Goal: Task Accomplishment & Management: Complete application form

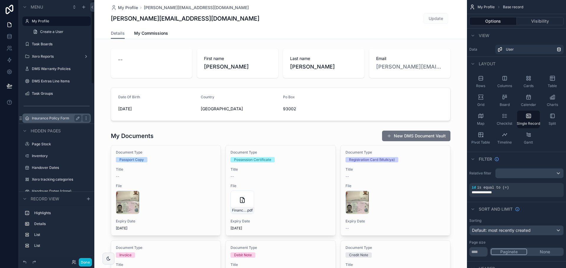
click at [65, 115] on div "Insurance Policy Form" at bounding box center [56, 118] width 49 height 7
click at [61, 118] on label "Insurance Policy Form" at bounding box center [55, 118] width 47 height 5
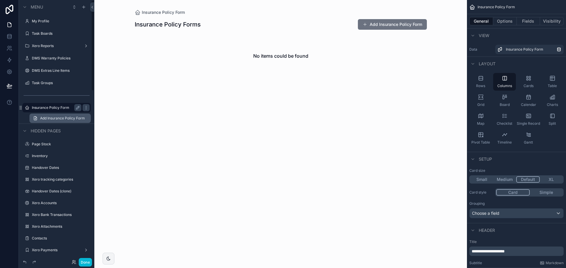
click at [54, 118] on span "Add Insurance Policy Form" at bounding box center [62, 118] width 45 height 5
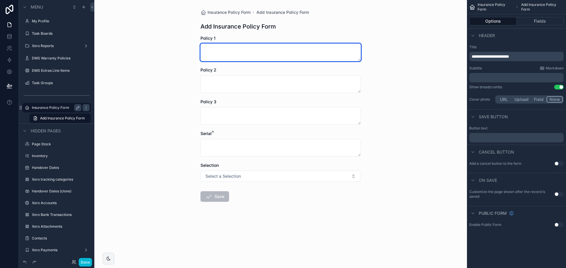
click at [236, 60] on textarea "scrollable content" at bounding box center [280, 53] width 160 height 18
click at [238, 54] on textarea "scrollable content" at bounding box center [280, 53] width 160 height 18
click at [172, 77] on div "Insurance Policy Form Add Insurance Policy Form Add Insurance Policy Form Polic…" at bounding box center [280, 134] width 372 height 268
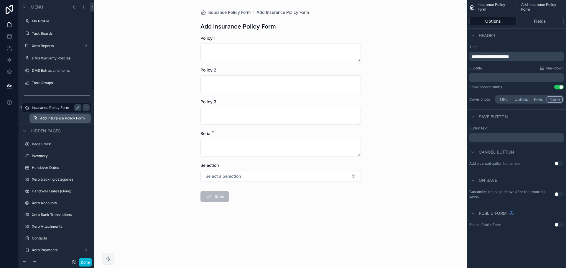
click at [62, 120] on span "Add Insurance Policy Form" at bounding box center [62, 118] width 45 height 5
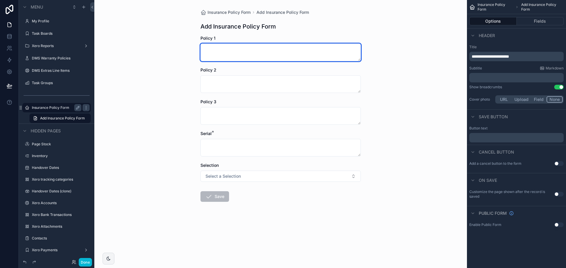
click at [240, 52] on textarea "scrollable content" at bounding box center [280, 53] width 160 height 18
click at [237, 96] on form "Policy 1 Policy 2 Policy 3 Serial * Selection Select a Selection Save" at bounding box center [280, 137] width 160 height 204
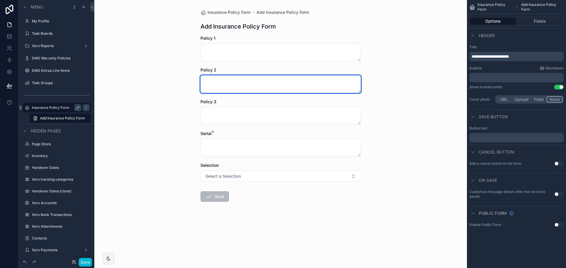
drag, startPoint x: 242, startPoint y: 85, endPoint x: 242, endPoint y: 92, distance: 8.0
click at [242, 84] on textarea "scrollable content" at bounding box center [280, 84] width 160 height 18
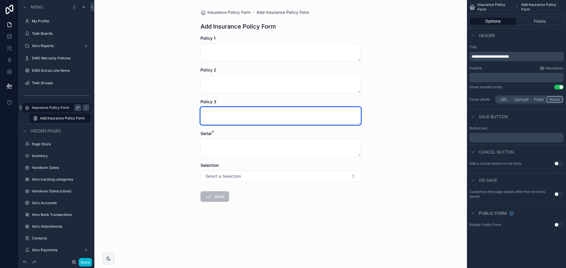
click at [237, 121] on textarea "scrollable content" at bounding box center [280, 116] width 160 height 18
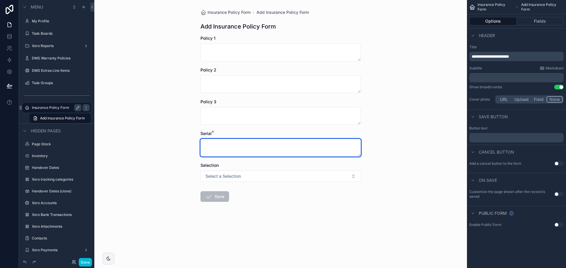
click at [239, 147] on textarea "scrollable content" at bounding box center [280, 148] width 160 height 18
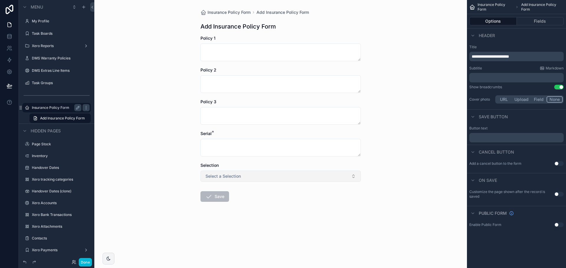
click at [248, 175] on button "Select a Selection" at bounding box center [280, 176] width 160 height 11
click at [555, 224] on button "Use setting" at bounding box center [558, 225] width 9 height 5
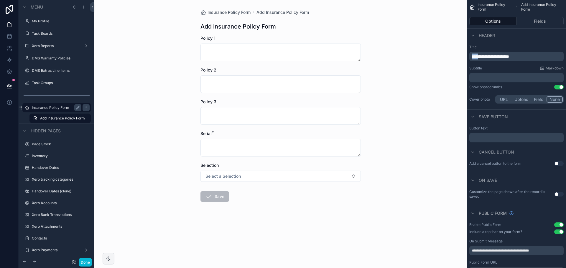
drag, startPoint x: 481, startPoint y: 55, endPoint x: 462, endPoint y: 55, distance: 18.3
click at [462, 55] on div "My Profile Task Boards Xero Reports DMS Warranty Policies DMS Extras Line Items…" at bounding box center [329, 134] width 471 height 268
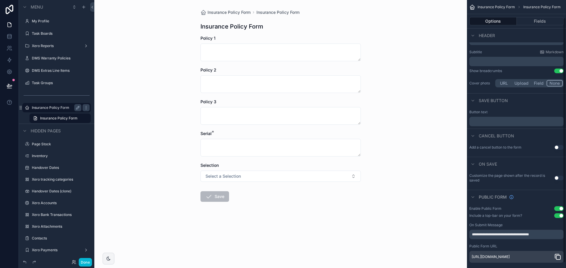
scroll to position [25, 0]
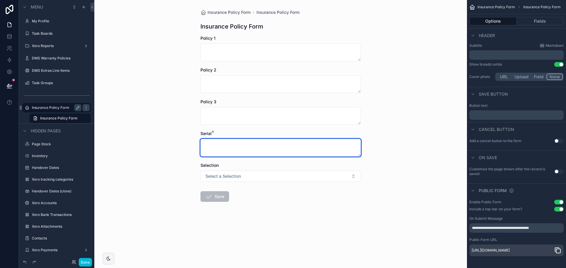
click at [216, 146] on textarea "scrollable content" at bounding box center [280, 148] width 160 height 18
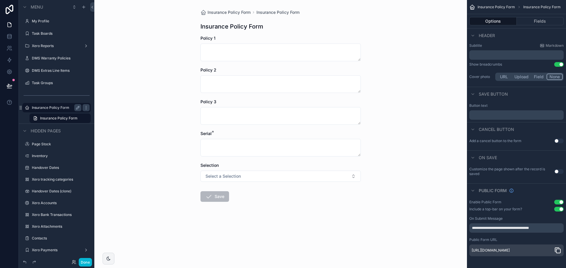
click at [558, 207] on button "Use setting" at bounding box center [558, 209] width 9 height 5
click at [556, 249] on icon "scrollable content" at bounding box center [558, 251] width 4 height 4
click at [151, 106] on div "Insurance Policy Form Insurance Policy Form Insurance Policy Form Policy 1 Poli…" at bounding box center [280, 134] width 372 height 268
click at [9, 37] on icon at bounding box center [9, 36] width 4 height 2
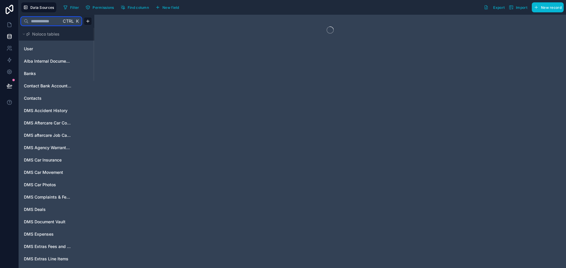
click at [46, 24] on input "text" at bounding box center [45, 21] width 33 height 11
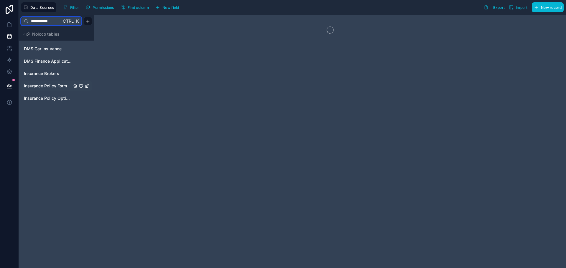
type input "**********"
click at [46, 87] on span "Insurance Policy Form" at bounding box center [45, 86] width 43 height 6
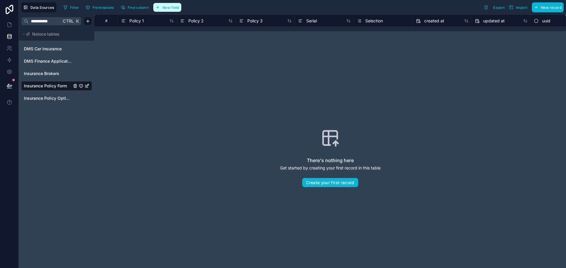
click at [170, 7] on span "New field" at bounding box center [170, 7] width 17 height 4
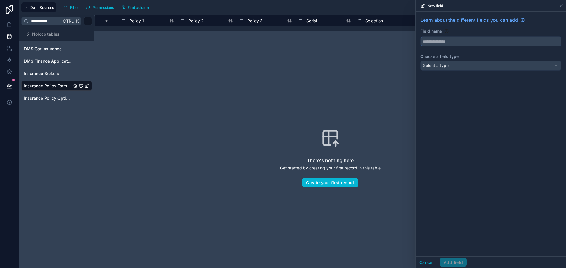
click at [445, 43] on input "text" at bounding box center [490, 41] width 140 height 9
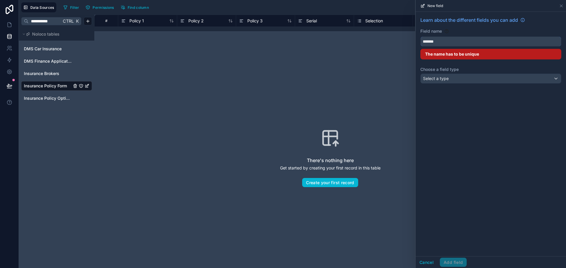
click at [420, 37] on button "******" at bounding box center [490, 42] width 141 height 10
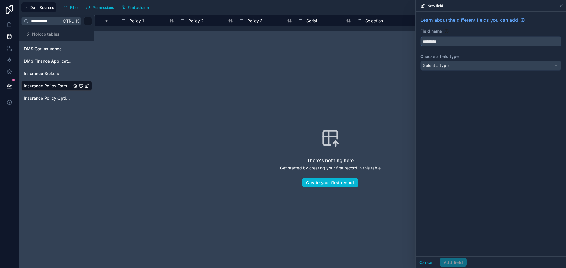
type input "*********"
drag, startPoint x: 443, startPoint y: 60, endPoint x: 443, endPoint y: 63, distance: 3.9
click at [443, 62] on div "Learn about the different fields you can add Field name ********* Choose a fiel…" at bounding box center [490, 45] width 150 height 66
click at [443, 65] on span "Select a type" at bounding box center [436, 65] width 26 height 5
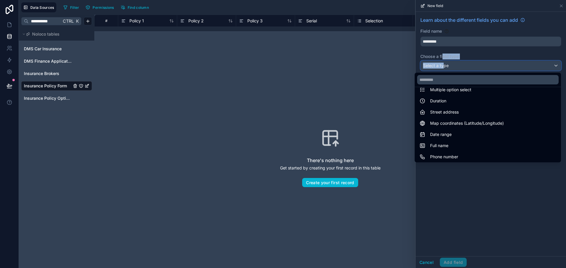
scroll to position [171, 0]
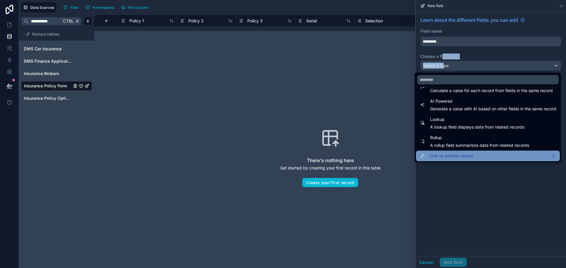
click at [451, 154] on span "Link to another record" at bounding box center [451, 156] width 43 height 7
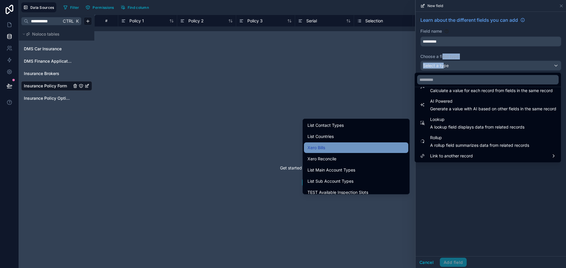
scroll to position [898, 0]
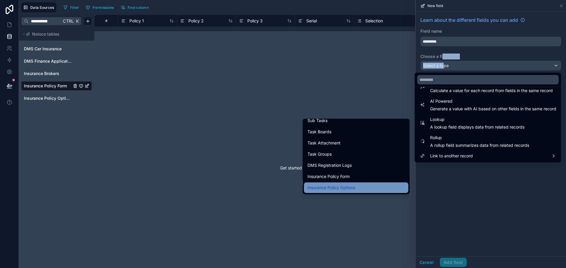
click at [342, 187] on span "Insurance Policy Options" at bounding box center [331, 187] width 48 height 7
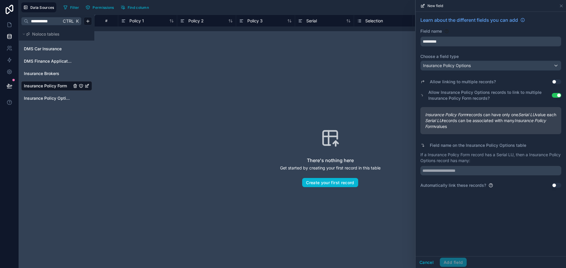
click at [491, 209] on div "Learn about the different fields you can add Field name ********* Choose a fiel…" at bounding box center [490, 134] width 150 height 245
click at [555, 96] on button "Use setting" at bounding box center [555, 95] width 9 height 5
click at [462, 176] on input "text" at bounding box center [490, 170] width 141 height 9
type input "**********"
click at [557, 188] on button "Use setting" at bounding box center [555, 185] width 9 height 5
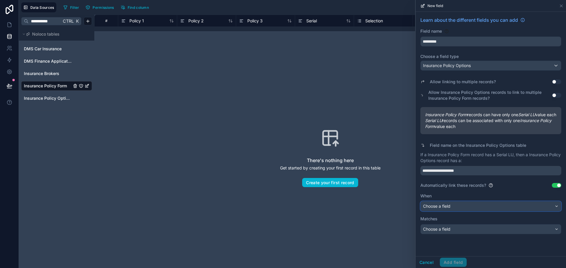
click at [490, 209] on div "Choose a field" at bounding box center [490, 206] width 140 height 9
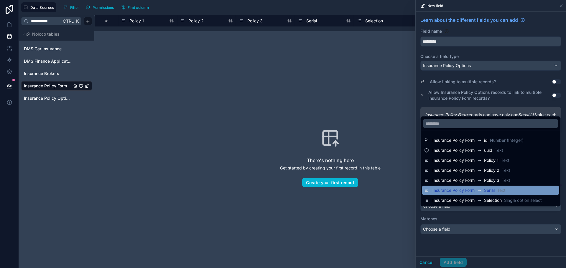
click at [457, 192] on span "Insurance Policy Form" at bounding box center [453, 191] width 42 height 6
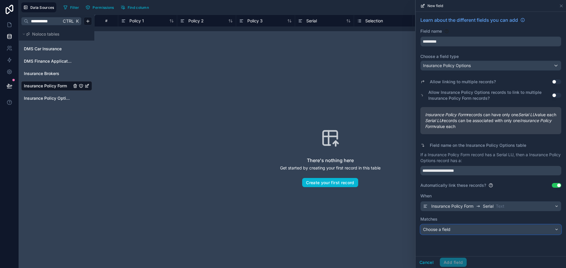
click at [481, 234] on div "Choose a field" at bounding box center [490, 229] width 140 height 9
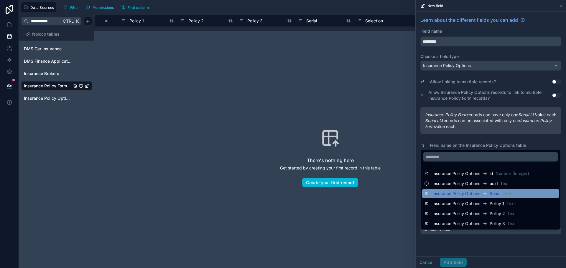
click at [484, 191] on icon at bounding box center [484, 193] width 5 height 7
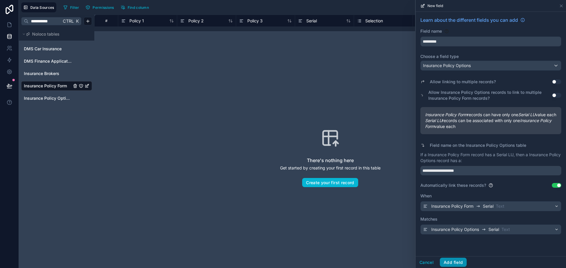
click at [454, 263] on button "Add field" at bounding box center [452, 262] width 27 height 9
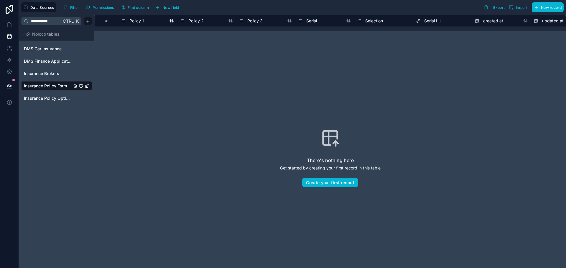
click at [137, 22] on span "Policy 1" at bounding box center [136, 21] width 14 height 6
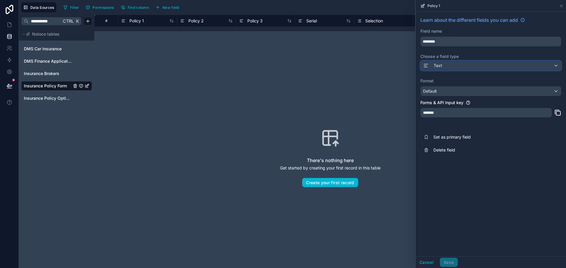
click at [447, 67] on div "Text" at bounding box center [490, 65] width 140 height 9
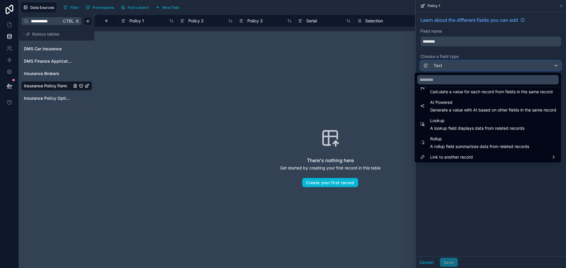
scroll to position [171, 0]
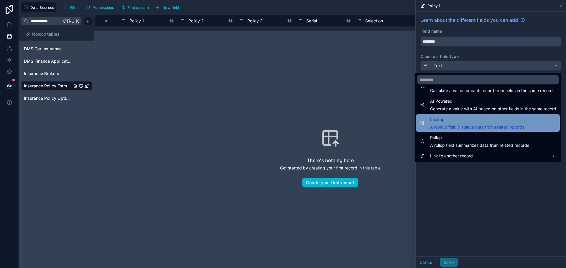
click at [449, 123] on span "Lookup" at bounding box center [477, 119] width 94 height 7
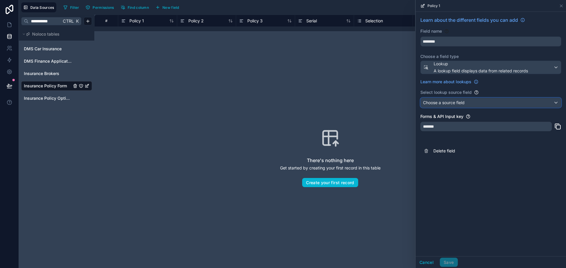
click at [457, 104] on span "Choose a source field" at bounding box center [444, 102] width 42 height 5
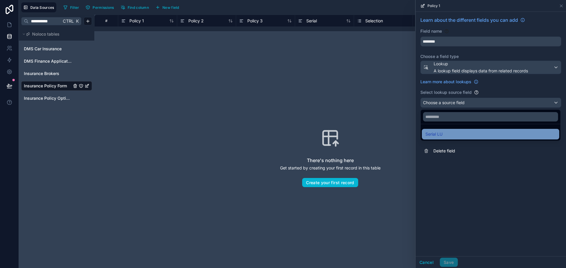
click at [452, 130] on div "Serial LU" at bounding box center [490, 134] width 137 height 11
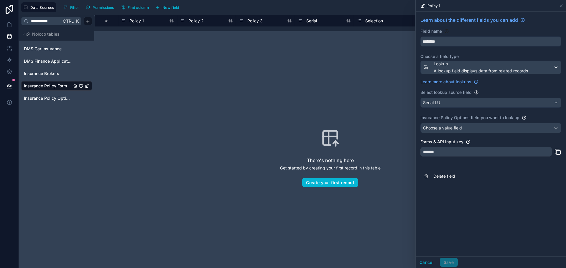
click at [449, 121] on div "Learn about the different fields you can add Field name ******** Choose a field…" at bounding box center [490, 100] width 150 height 176
click at [452, 129] on span "Choose a value field" at bounding box center [442, 127] width 39 height 5
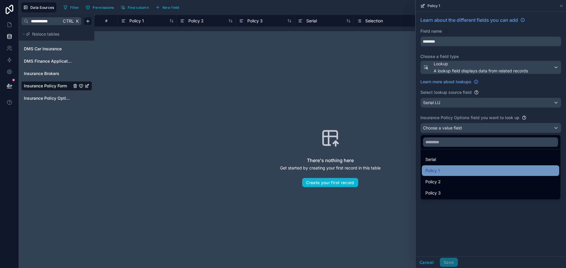
click at [450, 166] on div "Policy 1" at bounding box center [490, 171] width 137 height 11
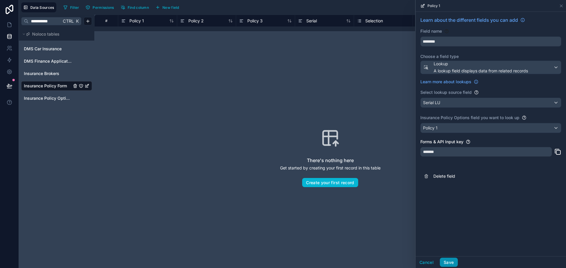
click at [449, 264] on button "Save" at bounding box center [448, 262] width 18 height 9
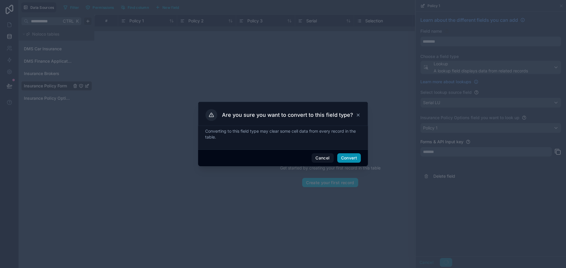
click at [353, 160] on button "Convert" at bounding box center [349, 157] width 24 height 9
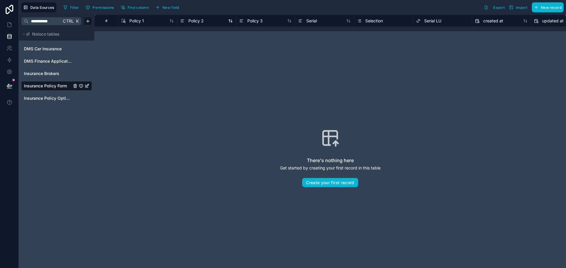
click at [198, 20] on span "Policy 2" at bounding box center [195, 21] width 15 height 6
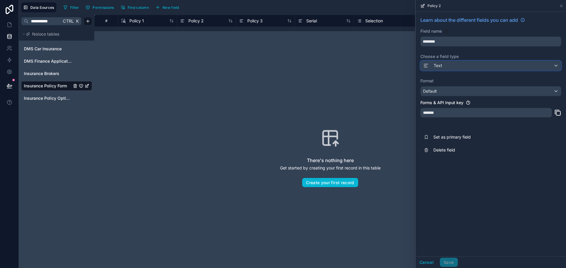
click at [444, 64] on div "Text" at bounding box center [490, 65] width 140 height 9
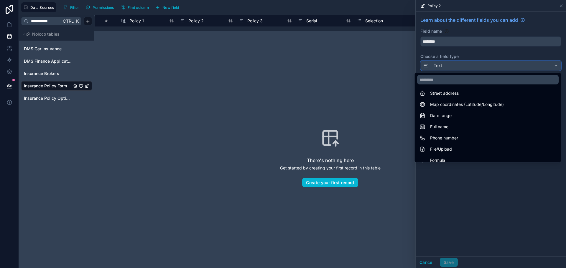
scroll to position [171, 0]
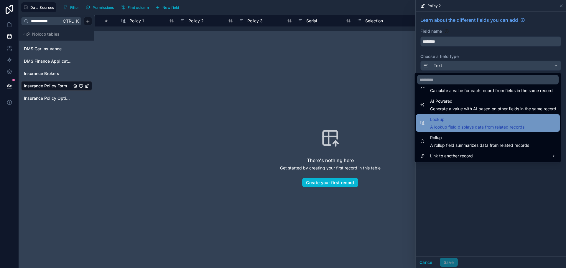
click at [438, 120] on span "Lookup" at bounding box center [477, 119] width 94 height 7
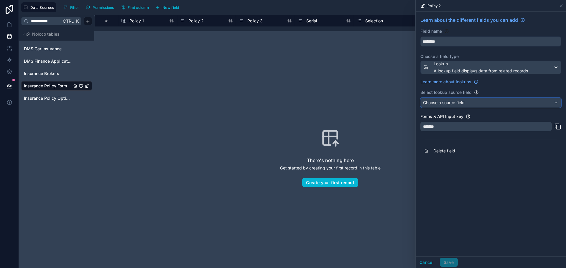
click at [446, 105] on span "Choose a source field" at bounding box center [444, 102] width 42 height 5
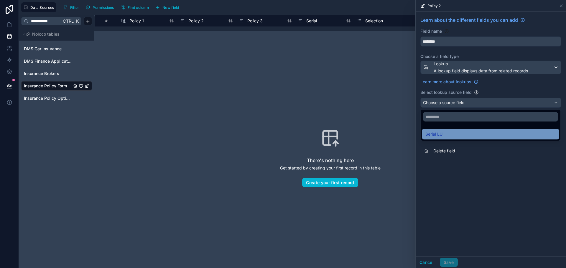
click at [442, 132] on span "Serial LU" at bounding box center [433, 134] width 17 height 7
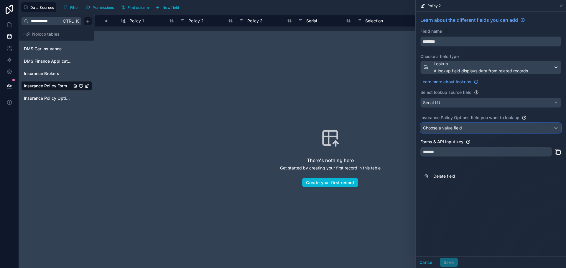
click at [441, 127] on span "Choose a value field" at bounding box center [442, 127] width 39 height 5
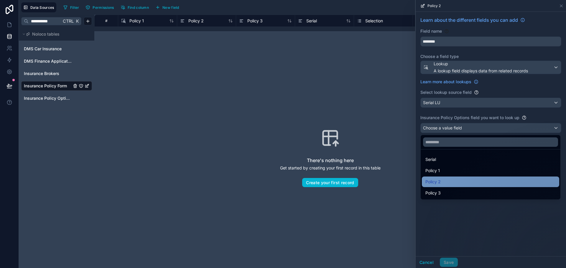
click at [442, 182] on div "Policy 2" at bounding box center [490, 182] width 130 height 7
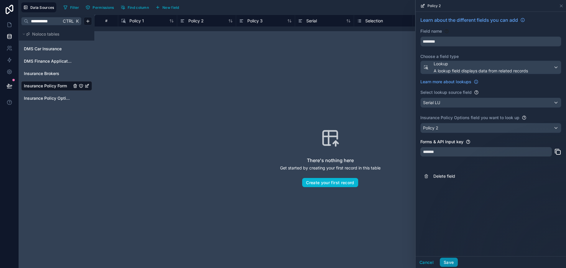
click at [445, 263] on button "Save" at bounding box center [448, 262] width 18 height 9
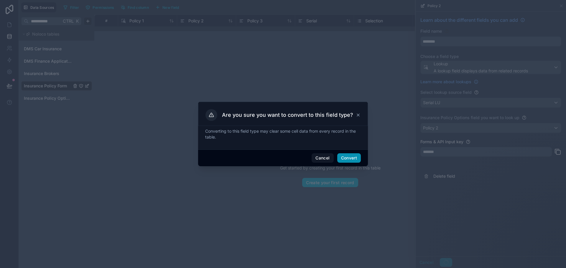
click at [353, 157] on button "Convert" at bounding box center [349, 157] width 24 height 9
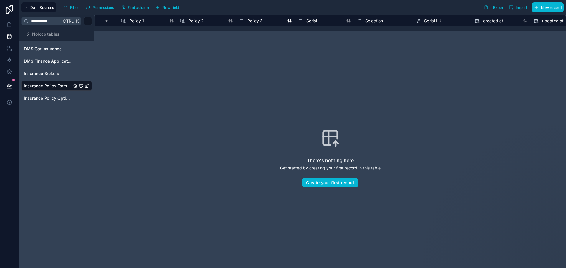
click at [252, 20] on span "Policy 3" at bounding box center [254, 21] width 15 height 6
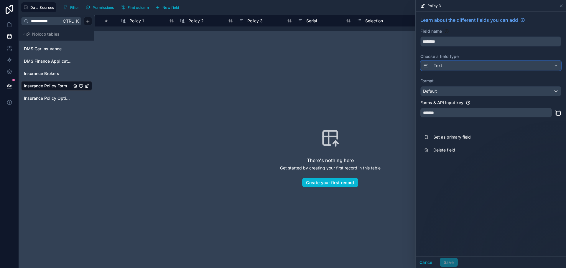
click at [454, 68] on div "Text" at bounding box center [490, 65] width 140 height 9
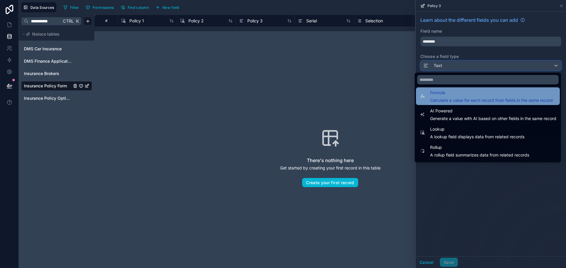
scroll to position [171, 0]
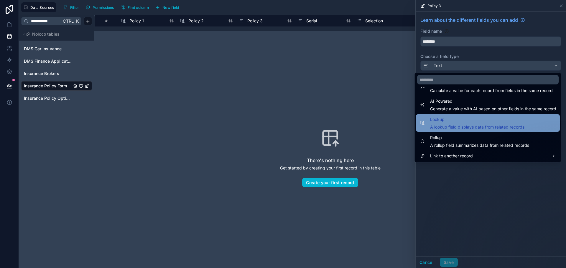
click at [451, 122] on span "Lookup" at bounding box center [477, 119] width 94 height 7
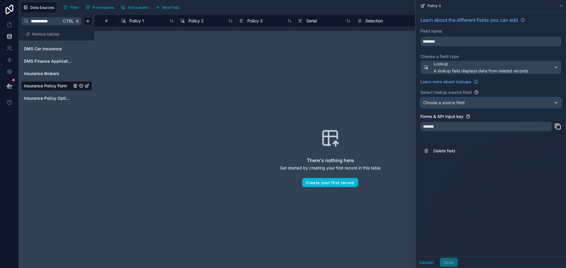
click at [452, 104] on span "Choose a source field" at bounding box center [444, 102] width 42 height 5
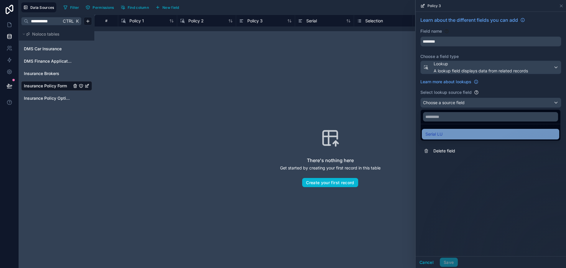
click at [452, 136] on div "Serial LU" at bounding box center [490, 134] width 130 height 7
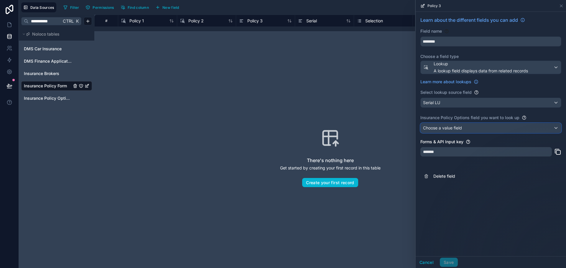
click at [449, 129] on span "Choose a value field" at bounding box center [442, 127] width 39 height 5
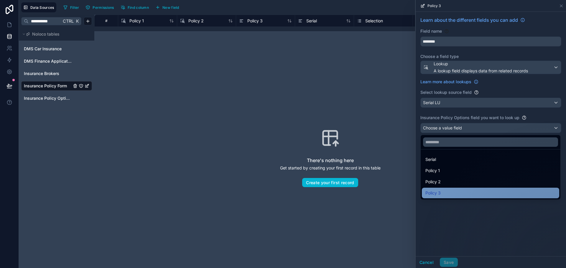
click at [452, 190] on div "Policy 3" at bounding box center [490, 193] width 130 height 7
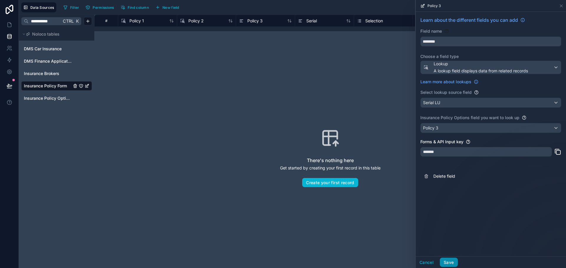
click at [444, 264] on button "Save" at bounding box center [448, 262] width 18 height 9
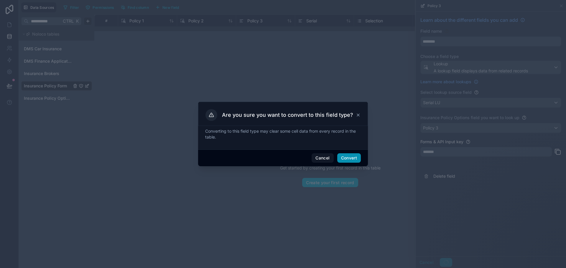
click at [353, 158] on button "Convert" at bounding box center [349, 157] width 24 height 9
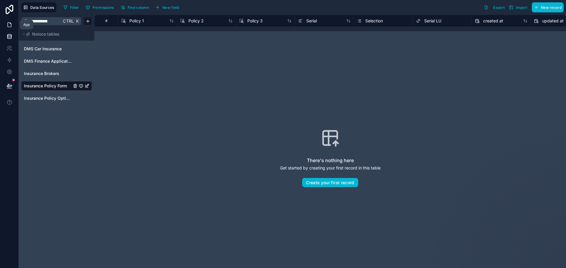
click at [5, 27] on link at bounding box center [9, 25] width 19 height 12
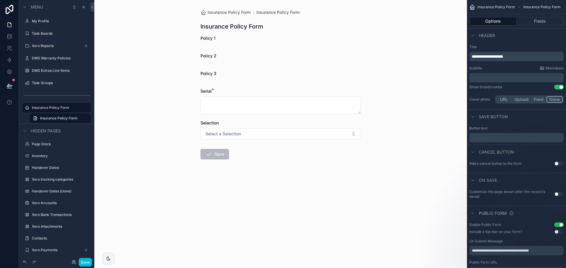
click at [224, 71] on div "Policy 3" at bounding box center [280, 74] width 160 height 6
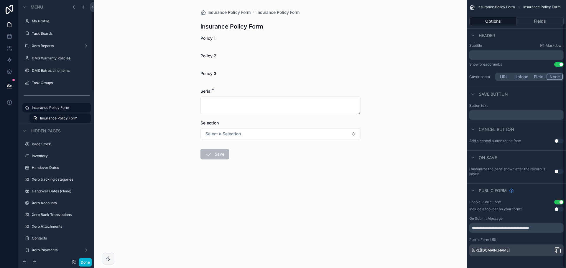
click at [555, 249] on icon "scrollable content" at bounding box center [557, 250] width 4 height 4
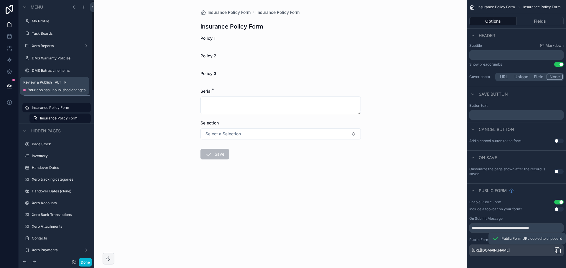
click at [5, 82] on button at bounding box center [9, 86] width 13 height 16
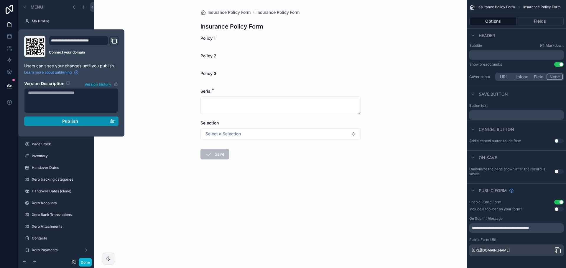
click at [88, 124] on button "Publish" at bounding box center [71, 121] width 94 height 9
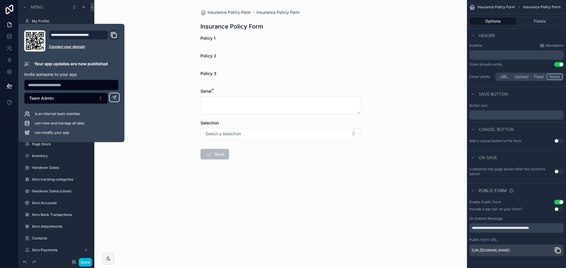
click at [188, 73] on div "Insurance Policy Form Insurance Policy Form Insurance Policy Form Policy 1 Poli…" at bounding box center [280, 134] width 372 height 268
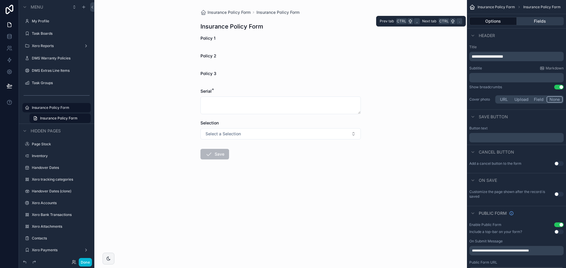
click at [538, 23] on button "Fields" at bounding box center [539, 21] width 47 height 8
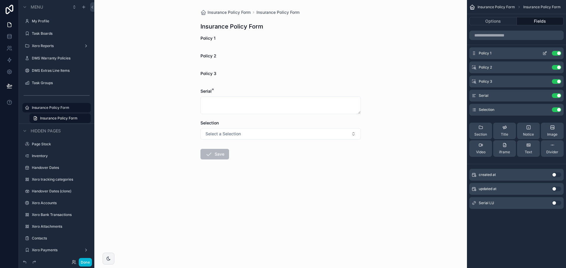
click at [555, 53] on button "Use setting" at bounding box center [555, 53] width 9 height 5
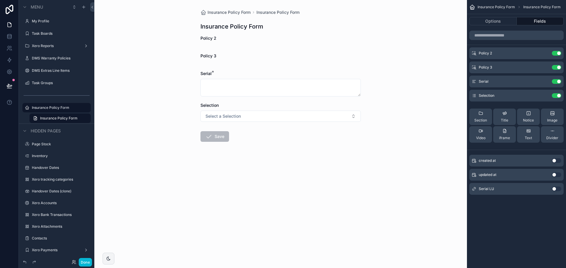
click at [555, 53] on button "Use setting" at bounding box center [555, 53] width 9 height 5
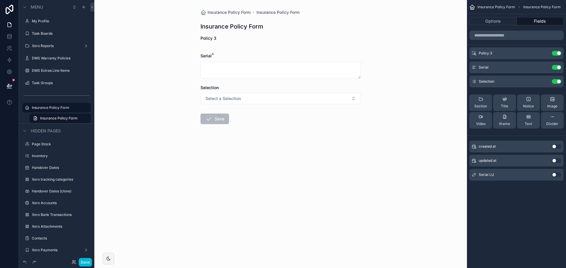
click at [555, 53] on button "Use setting" at bounding box center [555, 53] width 9 height 5
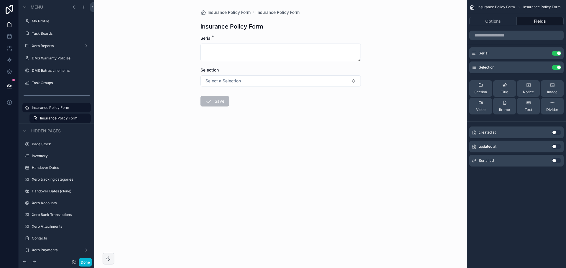
click at [555, 162] on button "Use setting" at bounding box center [555, 160] width 9 height 5
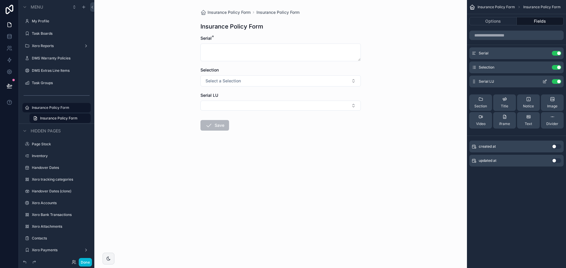
click at [557, 82] on button "Use setting" at bounding box center [555, 81] width 9 height 5
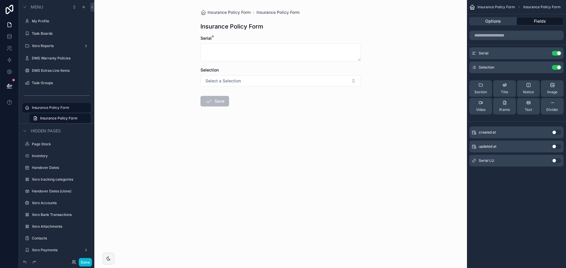
click at [504, 22] on button "Options" at bounding box center [492, 21] width 47 height 8
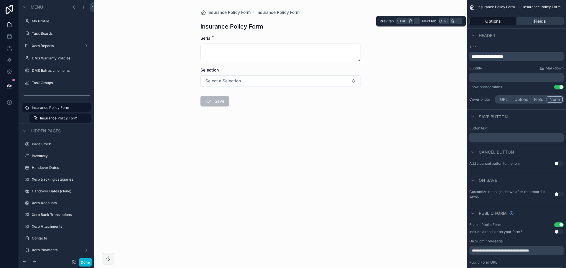
click at [526, 23] on button "Fields" at bounding box center [539, 21] width 47 height 8
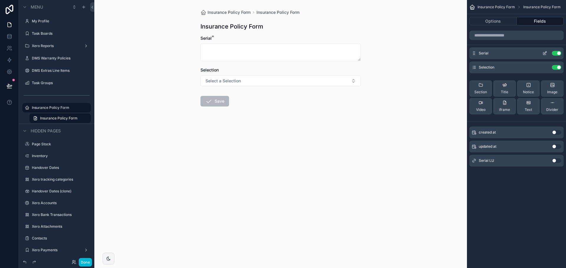
click at [556, 53] on button "Use setting" at bounding box center [555, 53] width 9 height 5
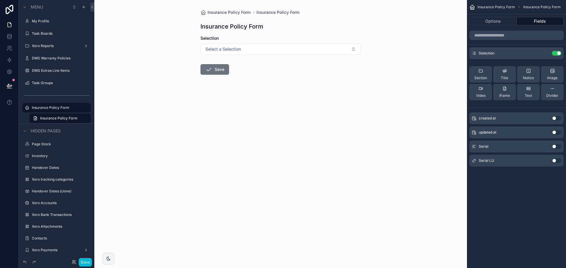
click at [556, 53] on button "Use setting" at bounding box center [555, 53] width 9 height 5
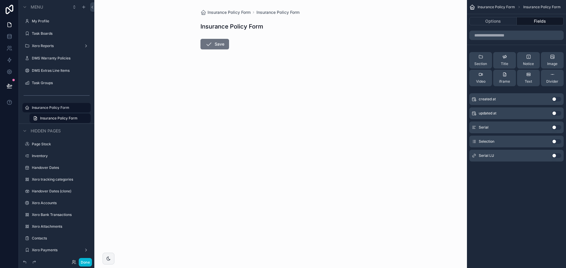
click at [556, 127] on button "Use setting" at bounding box center [555, 127] width 9 height 5
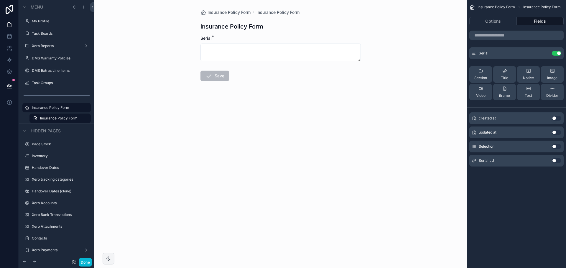
click at [555, 148] on button "Use setting" at bounding box center [555, 146] width 9 height 5
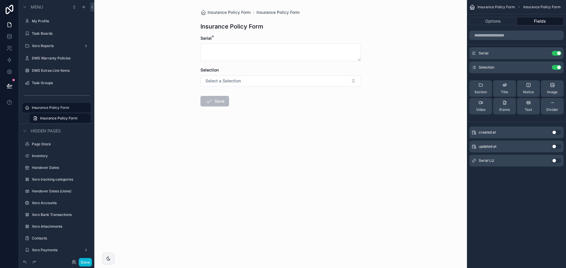
click at [555, 161] on button "Use setting" at bounding box center [555, 160] width 9 height 5
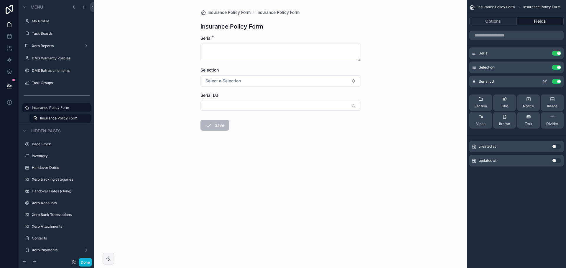
click at [543, 82] on icon "scrollable content" at bounding box center [544, 82] width 3 height 3
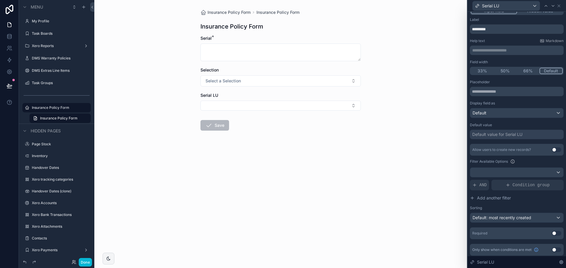
scroll to position [9, 0]
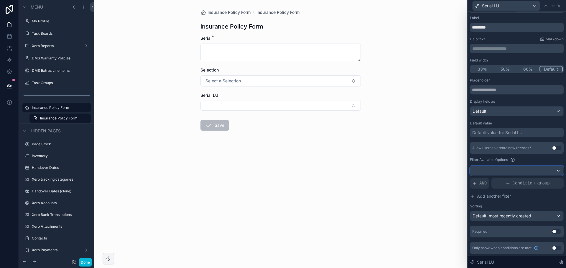
click at [507, 169] on div at bounding box center [516, 170] width 93 height 9
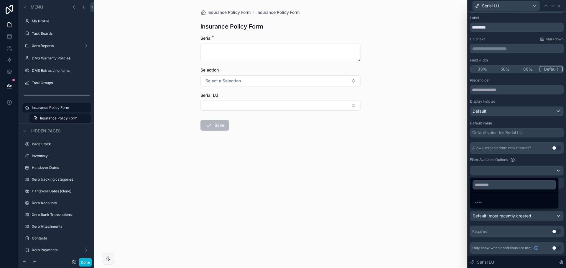
click at [507, 170] on div at bounding box center [516, 134] width 98 height 268
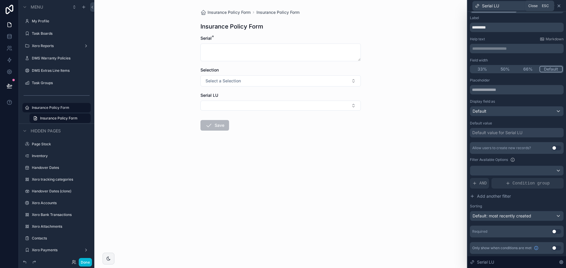
click at [560, 4] on icon at bounding box center [558, 6] width 5 height 5
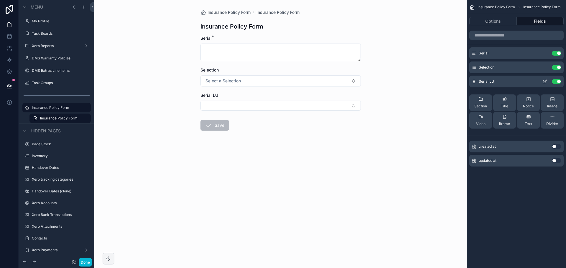
click at [556, 83] on button "Use setting" at bounding box center [555, 81] width 9 height 5
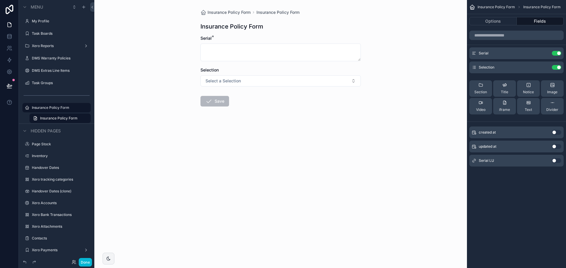
drag, startPoint x: 526, startPoint y: 106, endPoint x: 232, endPoint y: 35, distance: 302.3
click at [215, 25] on div "My Profile Task Boards Xero Reports DMS Warranty Policies DMS Extras Line Items…" at bounding box center [329, 134] width 471 height 268
click at [523, 108] on button "Text" at bounding box center [528, 106] width 23 height 16
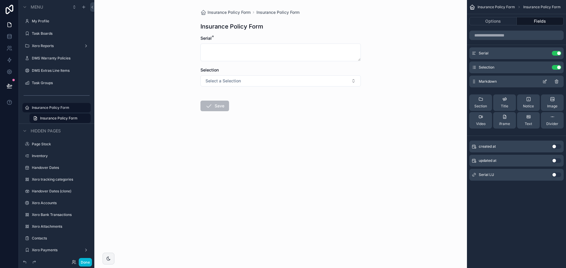
click at [477, 83] on div "Markdown" at bounding box center [516, 82] width 94 height 12
click at [543, 80] on icon "scrollable content" at bounding box center [544, 81] width 5 height 5
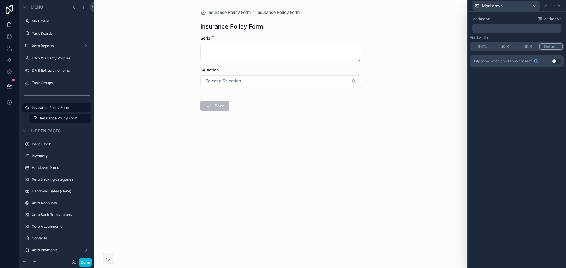
click at [491, 31] on div "﻿" at bounding box center [516, 28] width 89 height 9
click at [484, 29] on p "﻿" at bounding box center [516, 28] width 85 height 6
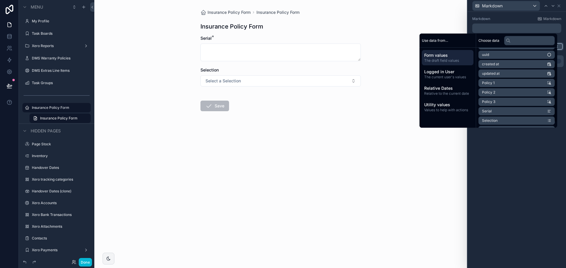
scroll to position [0, 0]
click at [489, 92] on span "Policy 1" at bounding box center [488, 92] width 13 height 5
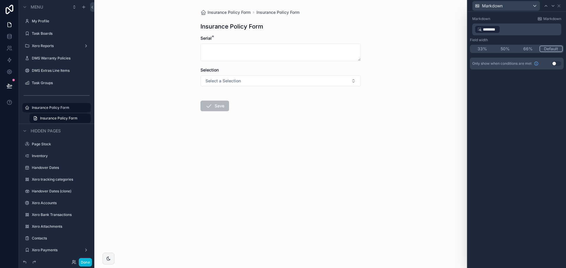
click at [506, 29] on p "﻿ ******** ﻿ ﻿" at bounding box center [516, 29] width 85 height 9
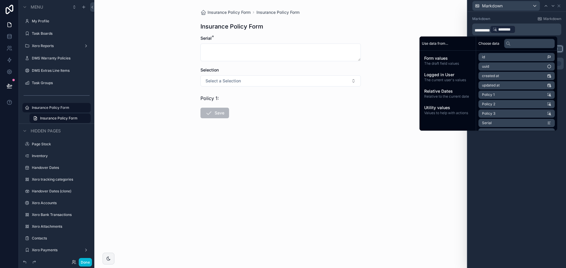
click at [527, 204] on div "Markdown Markdown ********* ******** ﻿ ﻿ Field width 33% 50% 66% Default Only s…" at bounding box center [516, 140] width 98 height 257
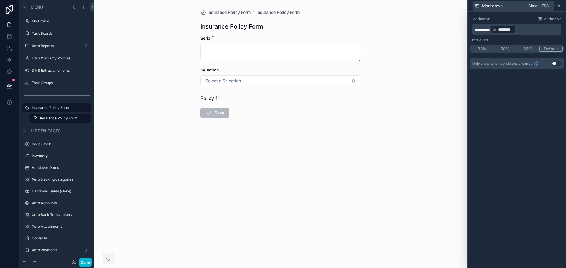
click at [557, 5] on icon at bounding box center [558, 6] width 5 height 5
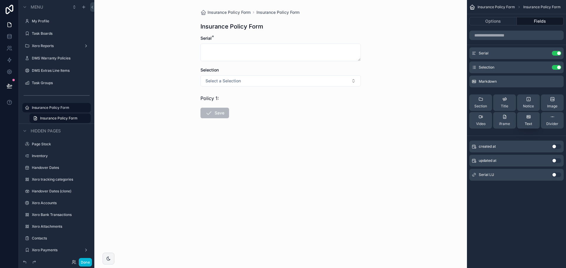
click at [526, 118] on icon "scrollable content" at bounding box center [528, 117] width 5 height 5
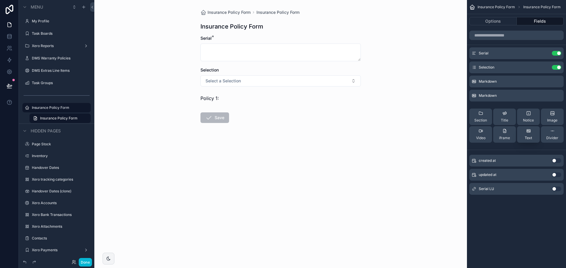
click at [526, 118] on span "Notice" at bounding box center [528, 120] width 11 height 5
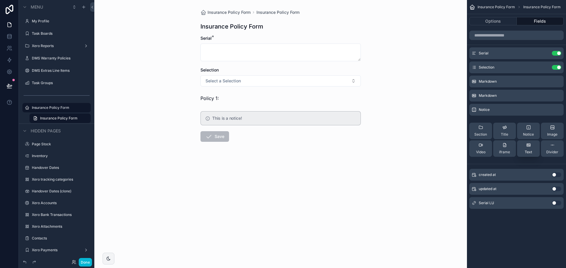
click at [530, 146] on icon "scrollable content" at bounding box center [528, 145] width 4 height 3
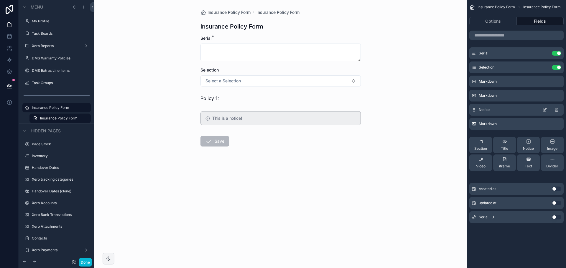
click at [556, 110] on icon "scrollable content" at bounding box center [556, 110] width 0 height 1
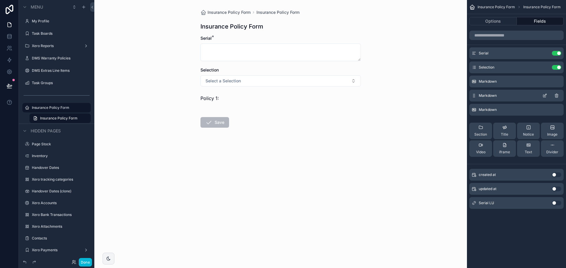
click at [544, 96] on icon "scrollable content" at bounding box center [545, 95] width 2 height 2
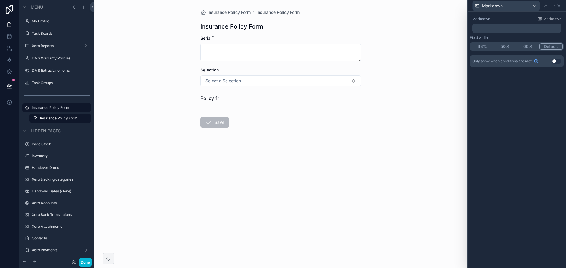
click at [491, 29] on p "﻿" at bounding box center [516, 28] width 85 height 6
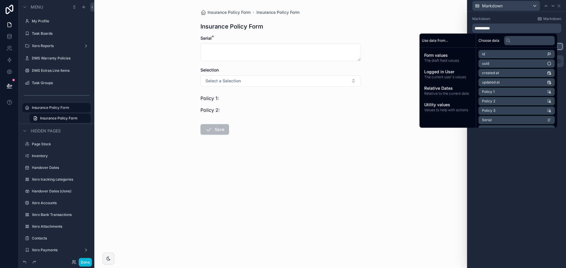
click at [494, 99] on li "Policy 2" at bounding box center [516, 101] width 76 height 8
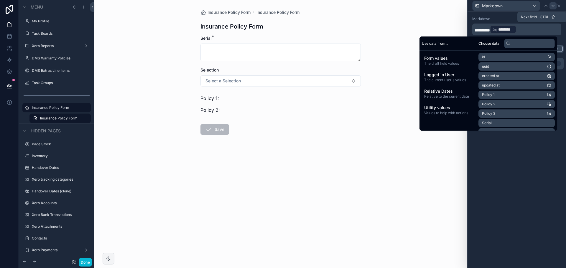
click at [553, 2] on div at bounding box center [552, 5] width 7 height 7
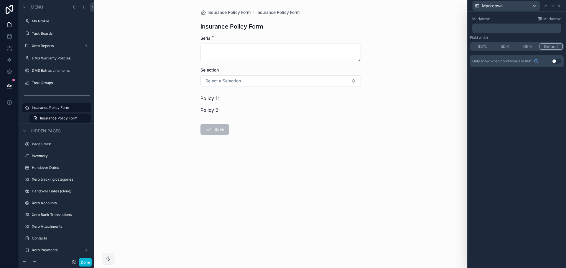
click at [508, 26] on p "﻿" at bounding box center [516, 28] width 85 height 6
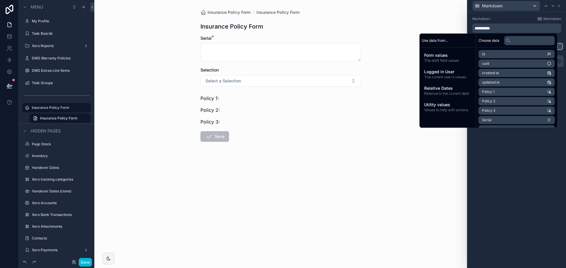
click at [490, 110] on span "Policy 3" at bounding box center [488, 110] width 13 height 5
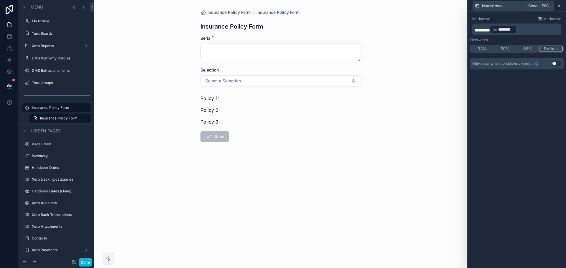
click at [559, 5] on icon at bounding box center [558, 6] width 2 height 2
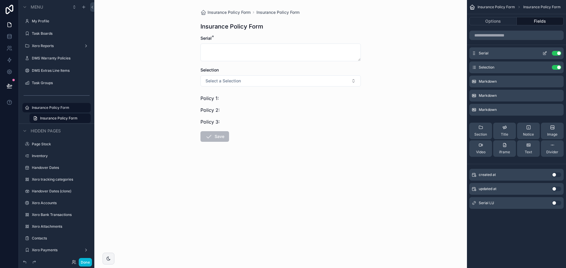
click at [558, 52] on button "Use setting" at bounding box center [555, 53] width 9 height 5
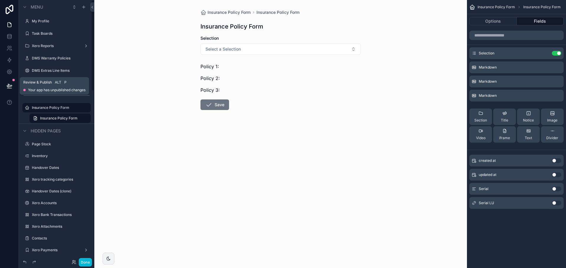
click at [3, 83] on button at bounding box center [9, 86] width 13 height 16
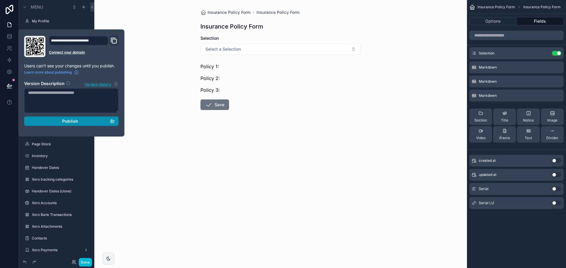
click at [80, 120] on div "Publish" at bounding box center [71, 121] width 87 height 5
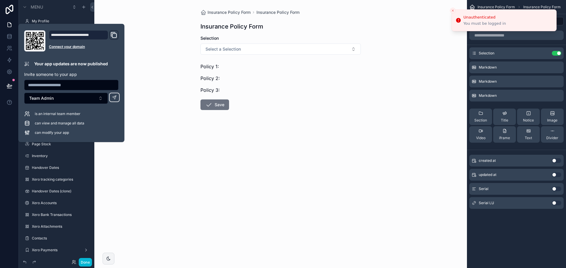
click at [173, 151] on div "Insurance Policy Form Insurance Policy Form Insurance Policy Form Selection Sel…" at bounding box center [280, 134] width 372 height 268
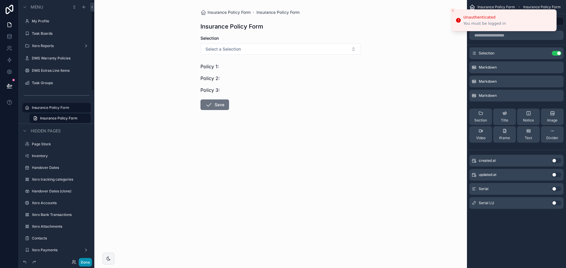
click at [87, 264] on button "Done" at bounding box center [85, 262] width 13 height 9
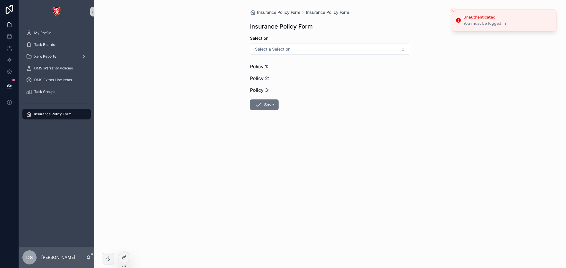
click at [259, 154] on div "Insurance Policy Form Insurance Policy Form Insurance Policy Form Selection Sel…" at bounding box center [329, 134] width 471 height 268
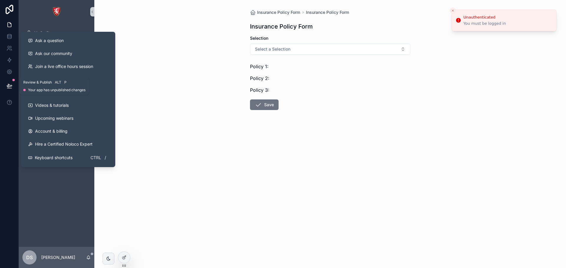
click at [4, 86] on button at bounding box center [9, 86] width 13 height 16
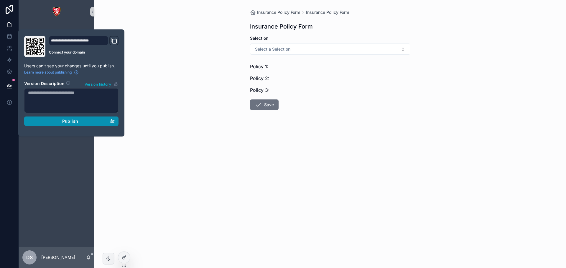
click at [53, 121] on div "Publish" at bounding box center [71, 121] width 87 height 5
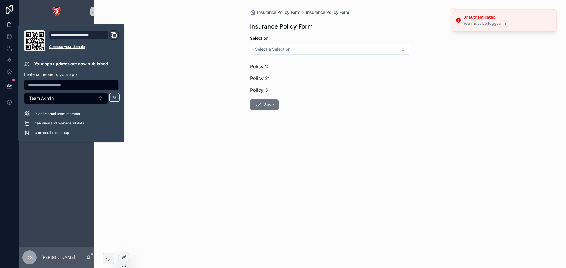
click at [239, 143] on div "Insurance Policy Form Insurance Policy Form Insurance Policy Form Selection Sel…" at bounding box center [329, 134] width 471 height 268
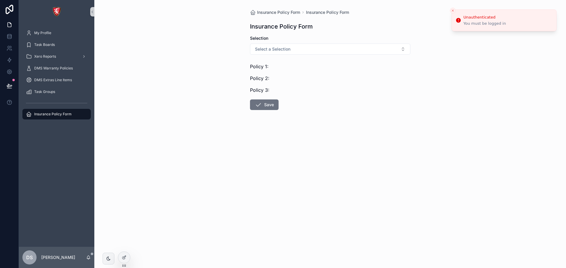
click at [452, 12] on icon "Close toast" at bounding box center [453, 11] width 4 height 4
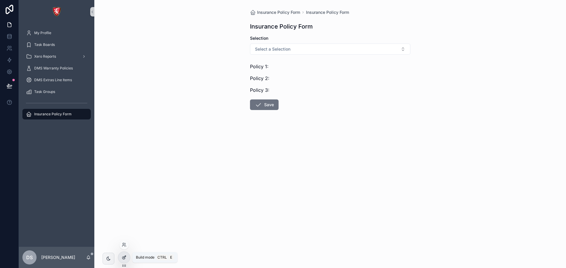
click at [125, 255] on div at bounding box center [124, 257] width 12 height 11
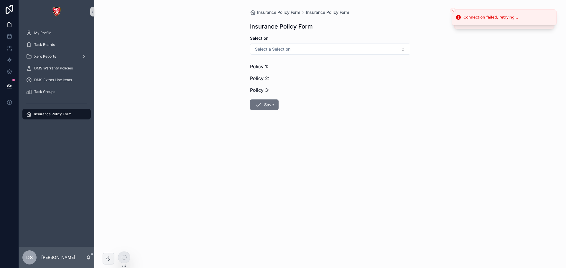
click at [154, 219] on div "Insurance Policy Form Insurance Policy Form Insurance Policy Form Selection Sel…" at bounding box center [329, 134] width 471 height 268
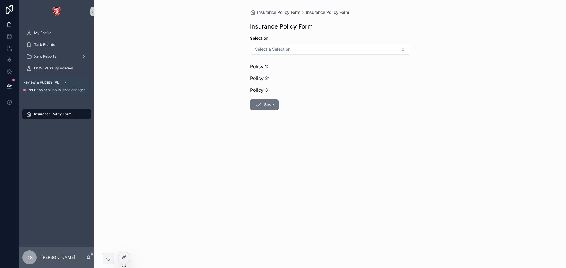
click at [6, 87] on icon at bounding box center [9, 86] width 6 height 6
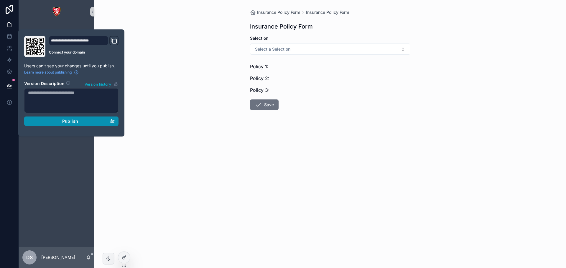
click at [70, 123] on span "Publish" at bounding box center [70, 121] width 16 height 5
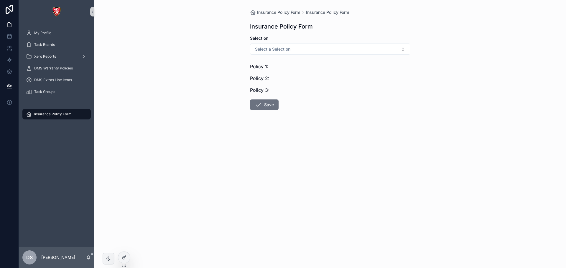
click at [163, 125] on div "Insurance Policy Form Insurance Policy Form Insurance Policy Form Selection Sel…" at bounding box center [329, 134] width 471 height 268
click at [126, 260] on icon at bounding box center [124, 257] width 5 height 5
click at [125, 254] on div at bounding box center [124, 257] width 12 height 11
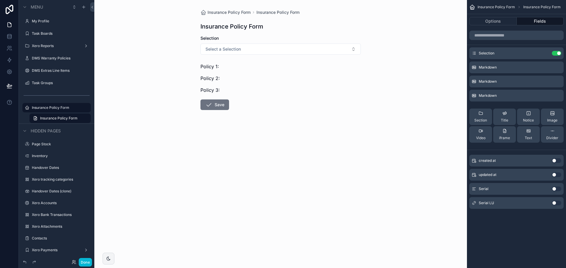
click at [553, 189] on button "Use setting" at bounding box center [555, 189] width 9 height 5
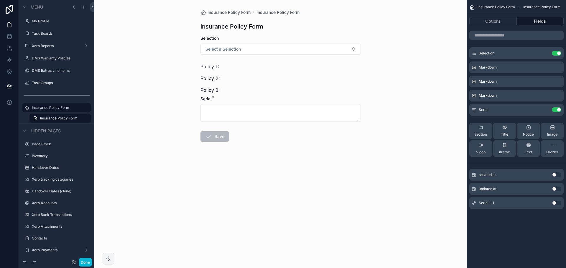
click at [553, 203] on button "Use setting" at bounding box center [555, 203] width 9 height 5
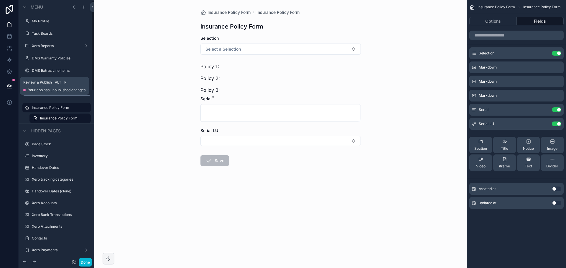
click at [13, 87] on button at bounding box center [9, 86] width 13 height 16
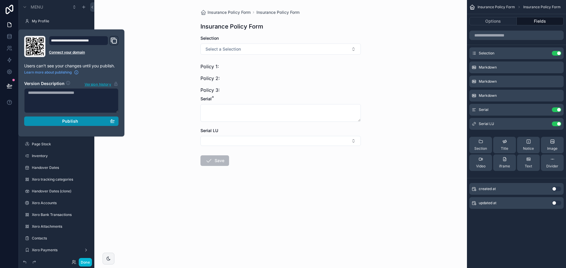
click at [66, 124] on span "Publish" at bounding box center [70, 121] width 16 height 5
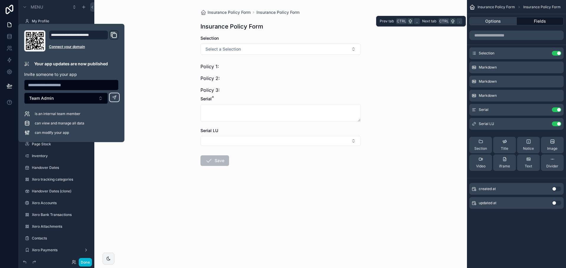
click at [499, 21] on button "Options" at bounding box center [492, 21] width 47 height 8
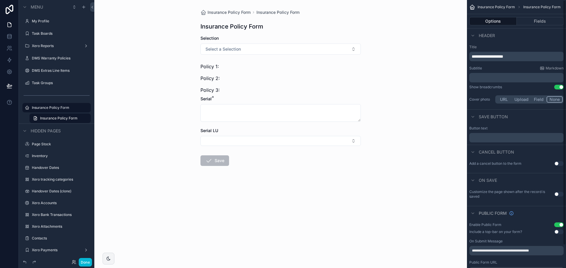
scroll to position [25, 0]
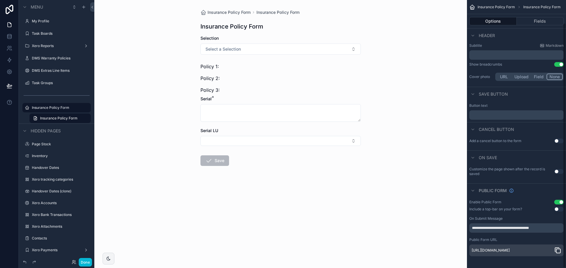
click at [558, 250] on icon "scrollable content" at bounding box center [557, 250] width 7 height 7
click at [10, 37] on icon at bounding box center [9, 36] width 4 height 2
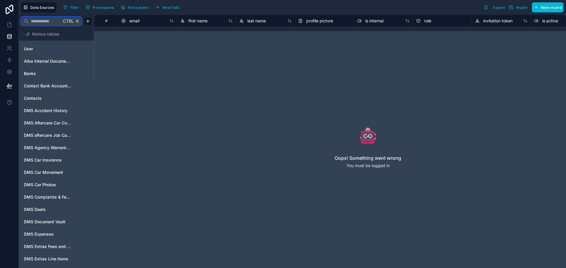
click at [59, 20] on input "text" at bounding box center [45, 21] width 33 height 11
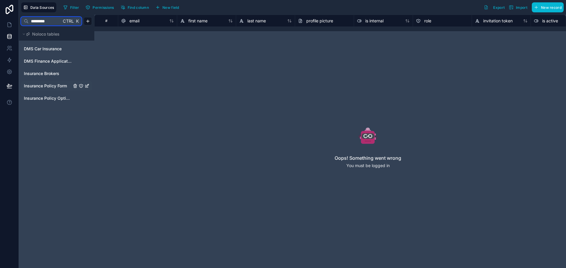
type input "*********"
click at [54, 86] on span "Insurance Policy Form" at bounding box center [45, 86] width 43 height 6
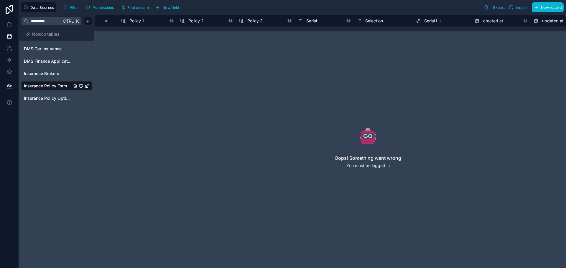
click at [426, 19] on span "Serial LU" at bounding box center [432, 21] width 17 height 6
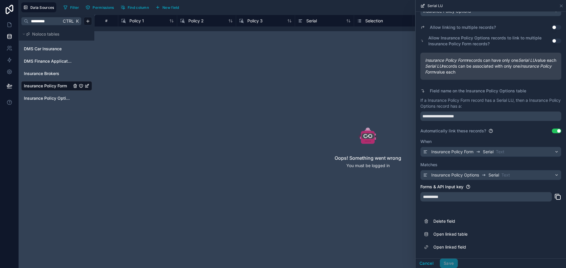
scroll to position [60, 0]
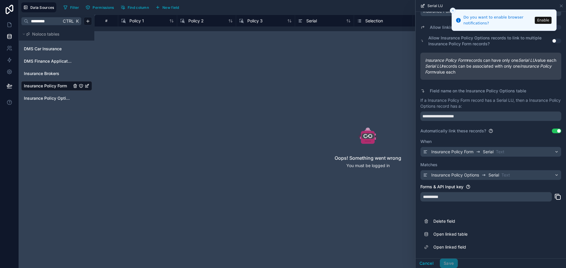
click at [556, 196] on icon at bounding box center [558, 198] width 4 height 4
click at [53, 99] on span "Insurance Policy Options" at bounding box center [48, 98] width 48 height 6
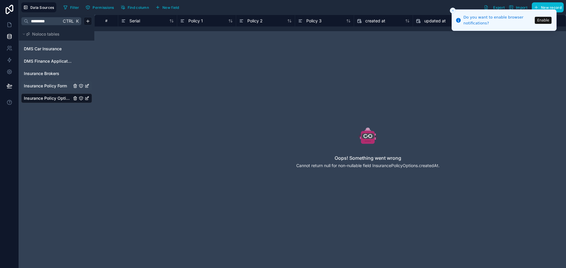
click at [452, 9] on icon "Close toast" at bounding box center [453, 11] width 4 height 4
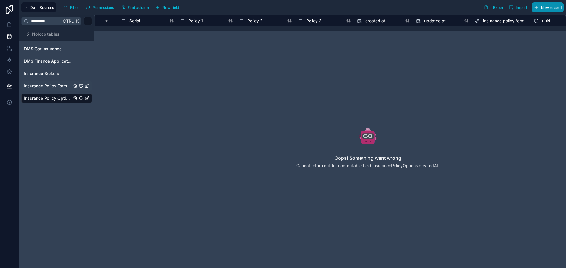
click at [558, 9] on span "New record" at bounding box center [551, 7] width 21 height 4
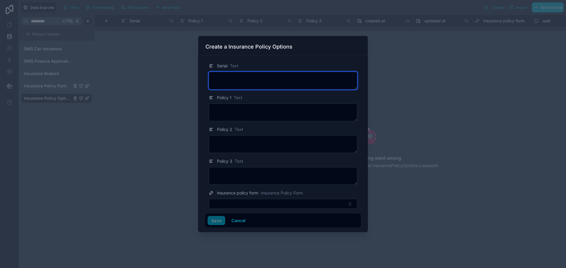
click at [230, 83] on textarea at bounding box center [283, 81] width 148 height 18
type textarea "******"
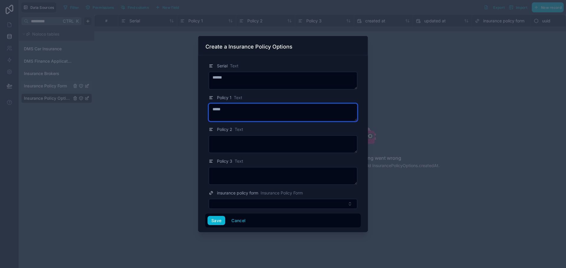
type textarea "*****"
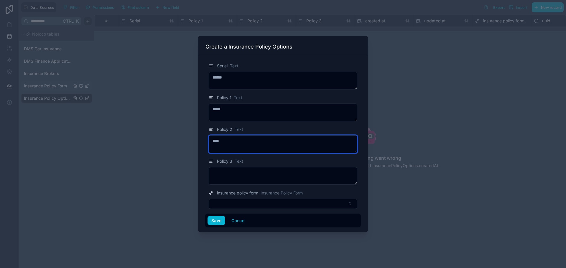
type textarea "****"
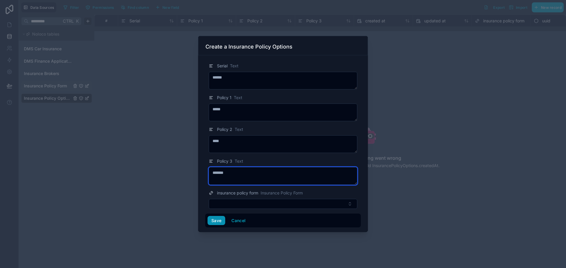
type textarea "*******"
click at [218, 222] on button "Save" at bounding box center [216, 220] width 18 height 9
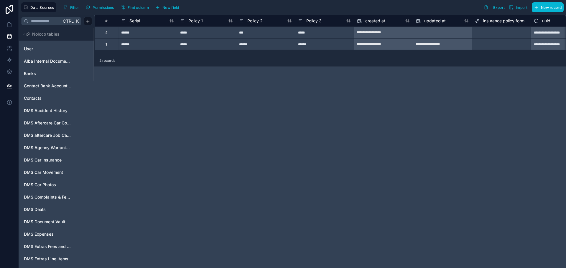
click at [193, 45] on div "*****" at bounding box center [206, 44] width 59 height 12
click at [136, 34] on div "******" at bounding box center [147, 33] width 59 height 12
click at [216, 34] on div "*****" at bounding box center [206, 33] width 59 height 12
click at [347, 37] on div "*****" at bounding box center [324, 33] width 59 height 12
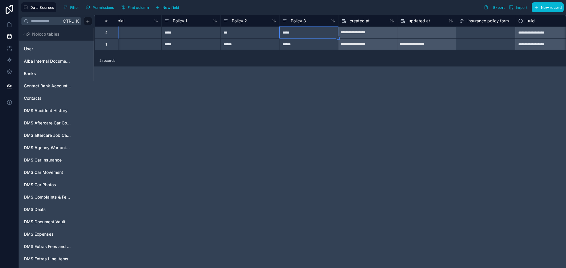
scroll to position [0, 24]
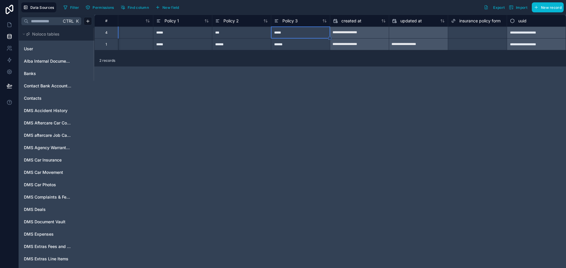
click at [459, 23] on span "insurance policy form" at bounding box center [479, 21] width 41 height 6
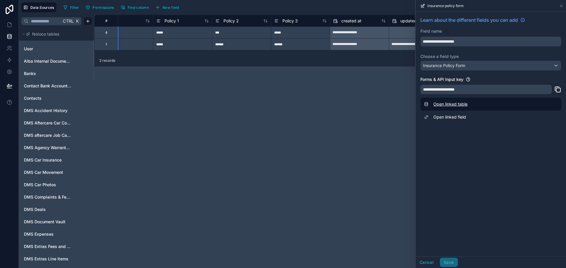
click at [447, 105] on link "Open linked table" at bounding box center [490, 104] width 141 height 13
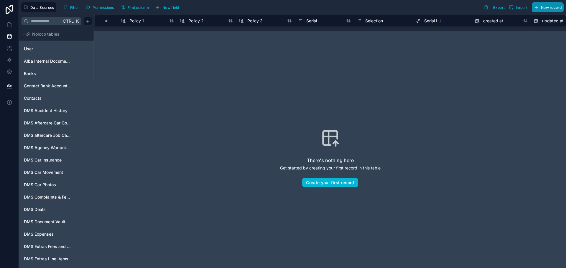
click at [547, 5] on span "New record" at bounding box center [551, 7] width 21 height 4
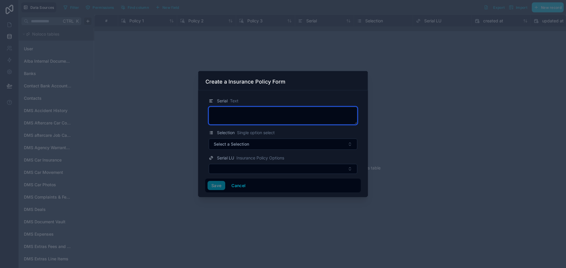
click at [269, 119] on textarea at bounding box center [283, 116] width 148 height 18
type textarea "******"
click at [219, 184] on button "Save" at bounding box center [216, 185] width 18 height 9
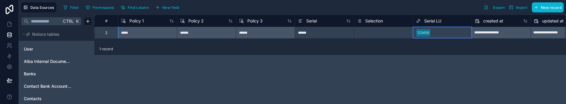
click at [435, 33] on div at bounding box center [450, 33] width 36 height 6
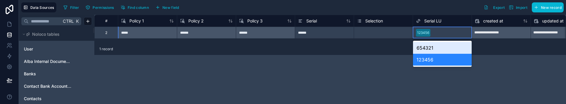
click at [427, 50] on div "654321" at bounding box center [442, 48] width 59 height 12
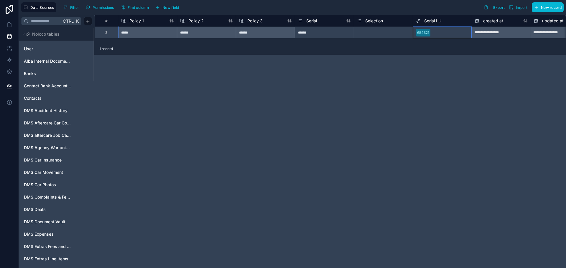
click at [105, 34] on div "2" at bounding box center [106, 32] width 2 height 5
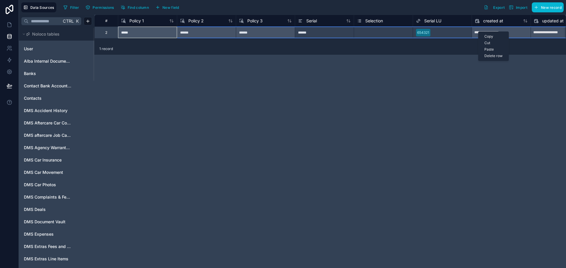
click at [488, 54] on div "Delete row" at bounding box center [493, 56] width 30 height 6
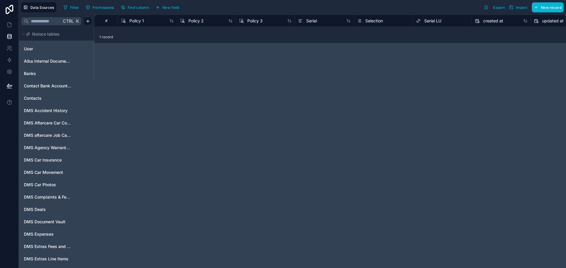
click at [194, 64] on div "# Policy 1 Policy 2 Policy 3 Serial Selection Serial LU created at updated at u…" at bounding box center [329, 142] width 471 height 254
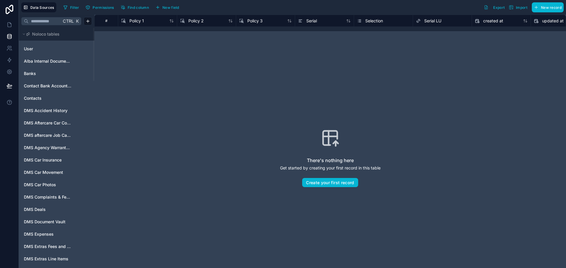
click at [434, 22] on span "Serial LU" at bounding box center [432, 21] width 17 height 6
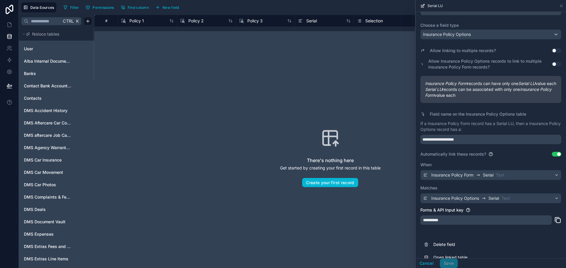
scroll to position [60, 0]
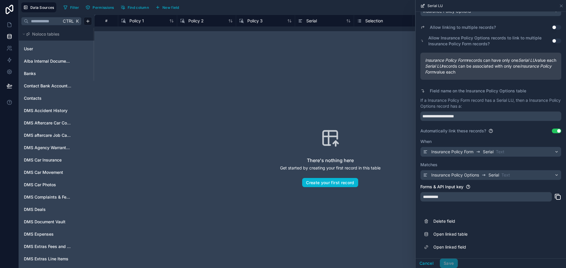
click at [440, 197] on div "**********" at bounding box center [485, 196] width 131 height 9
click at [156, 107] on div "There's nothing here Get started by creating your first record in this table Cr…" at bounding box center [330, 158] width 434 height 216
click at [10, 26] on icon at bounding box center [9, 25] width 6 height 6
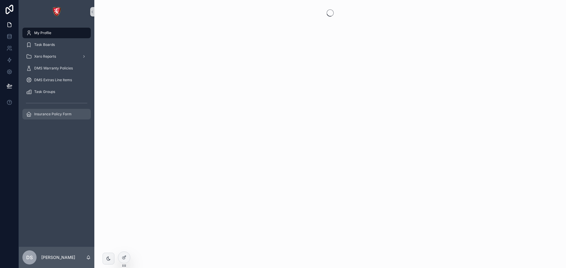
click at [54, 112] on div "Insurance Policy Form" at bounding box center [56, 114] width 61 height 9
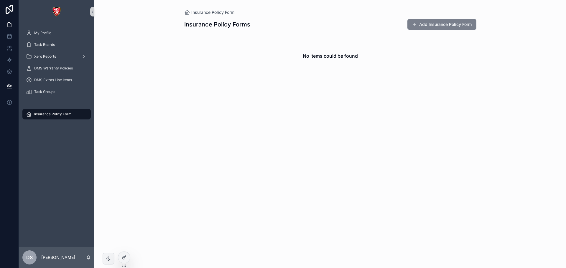
click at [431, 25] on button "Add Insurance Policy Form" at bounding box center [441, 24] width 69 height 11
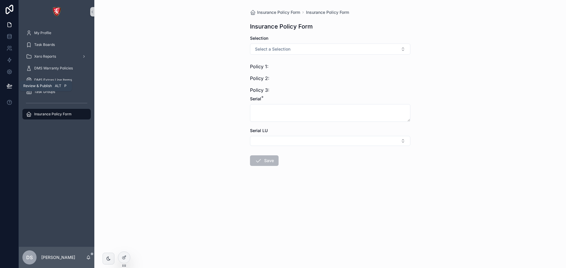
click at [7, 86] on icon at bounding box center [9, 85] width 5 height 3
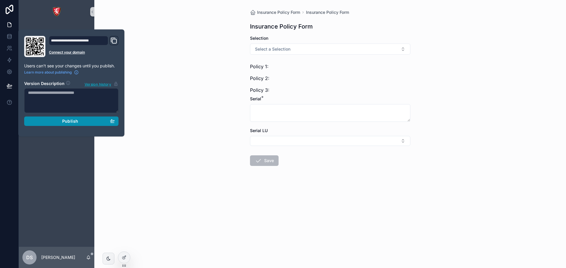
click at [62, 122] on div "Publish" at bounding box center [71, 121] width 87 height 5
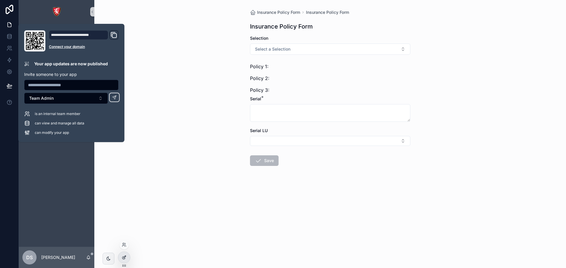
click at [123, 256] on icon at bounding box center [124, 257] width 5 height 5
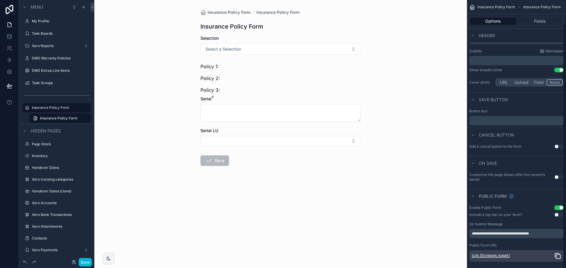
scroll to position [25, 0]
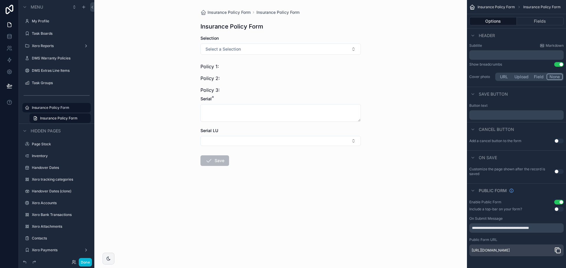
click at [557, 249] on icon "scrollable content" at bounding box center [557, 250] width 7 height 7
click at [7, 37] on icon at bounding box center [9, 37] width 6 height 6
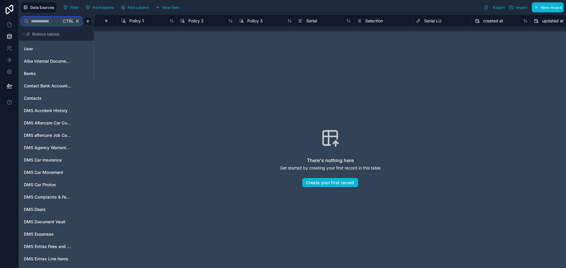
click at [48, 21] on input "text" at bounding box center [45, 21] width 33 height 11
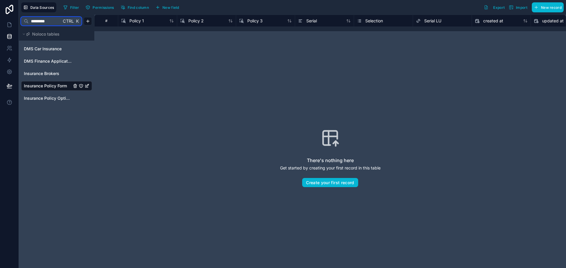
click at [426, 20] on span "Serial LU" at bounding box center [432, 21] width 17 height 6
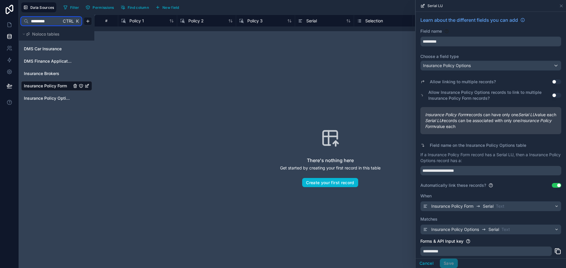
scroll to position [60, 0]
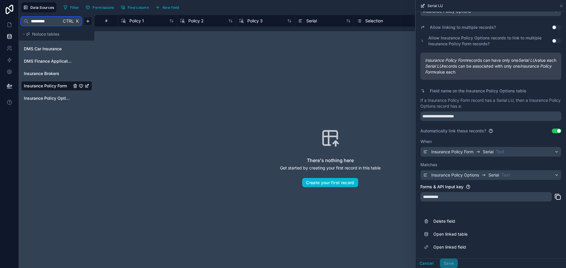
type input "*********"
